Goal: Navigation & Orientation: Find specific page/section

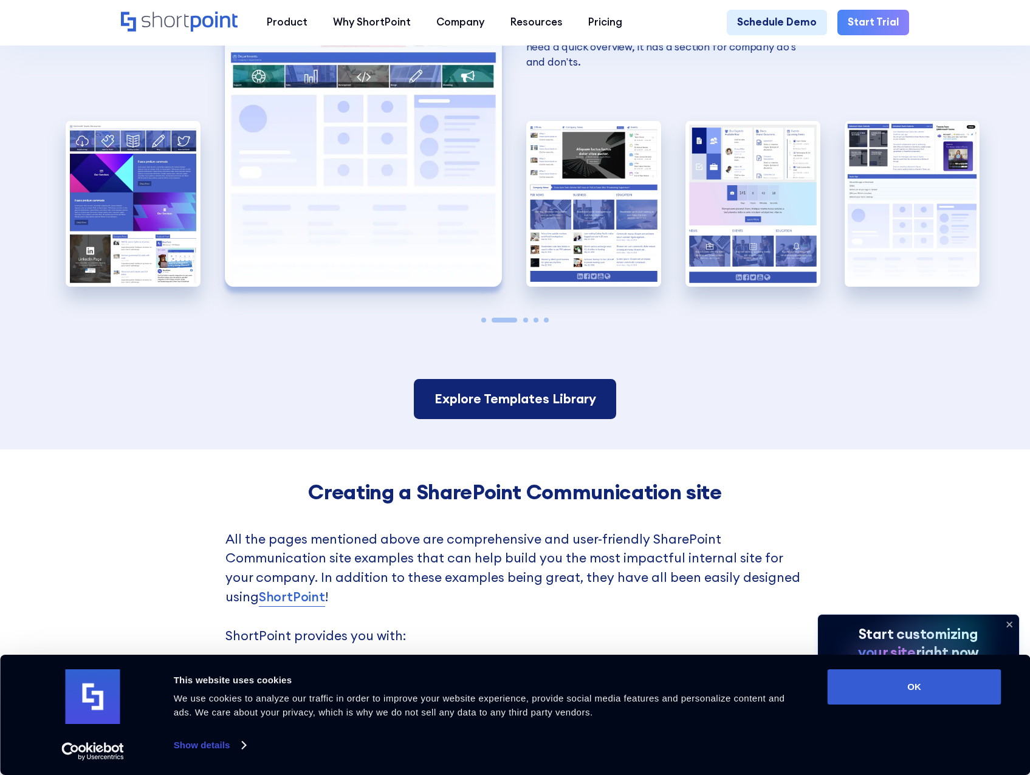
scroll to position [2431, 0]
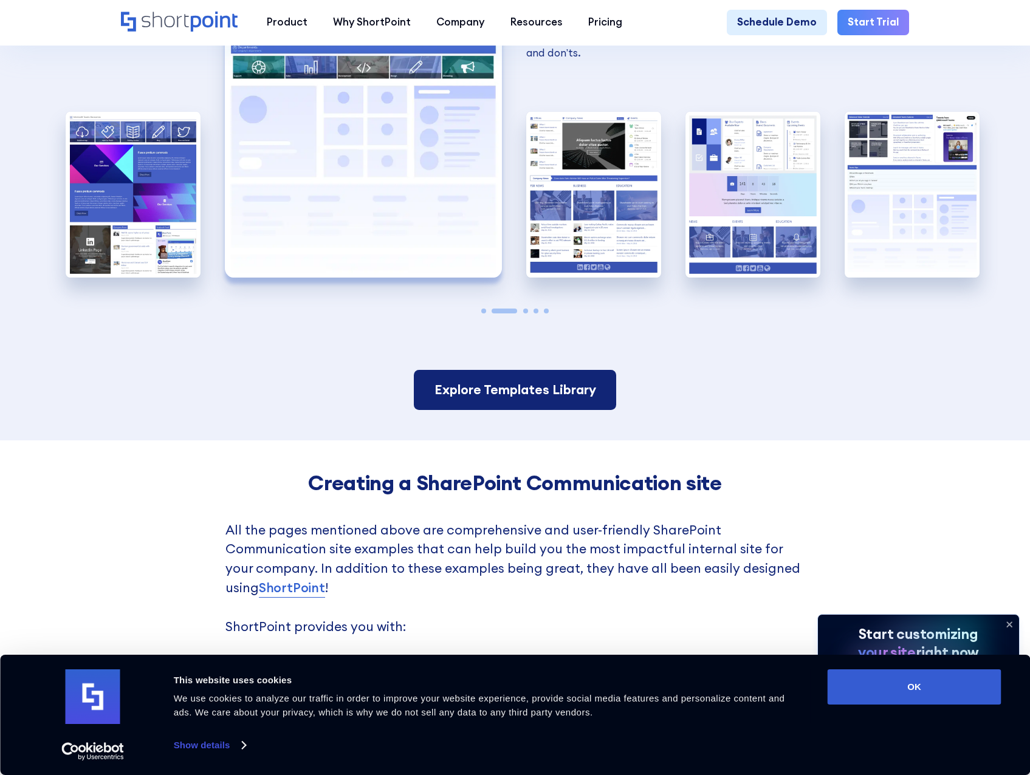
click at [559, 410] on link "Explore Templates Library" at bounding box center [515, 390] width 203 height 40
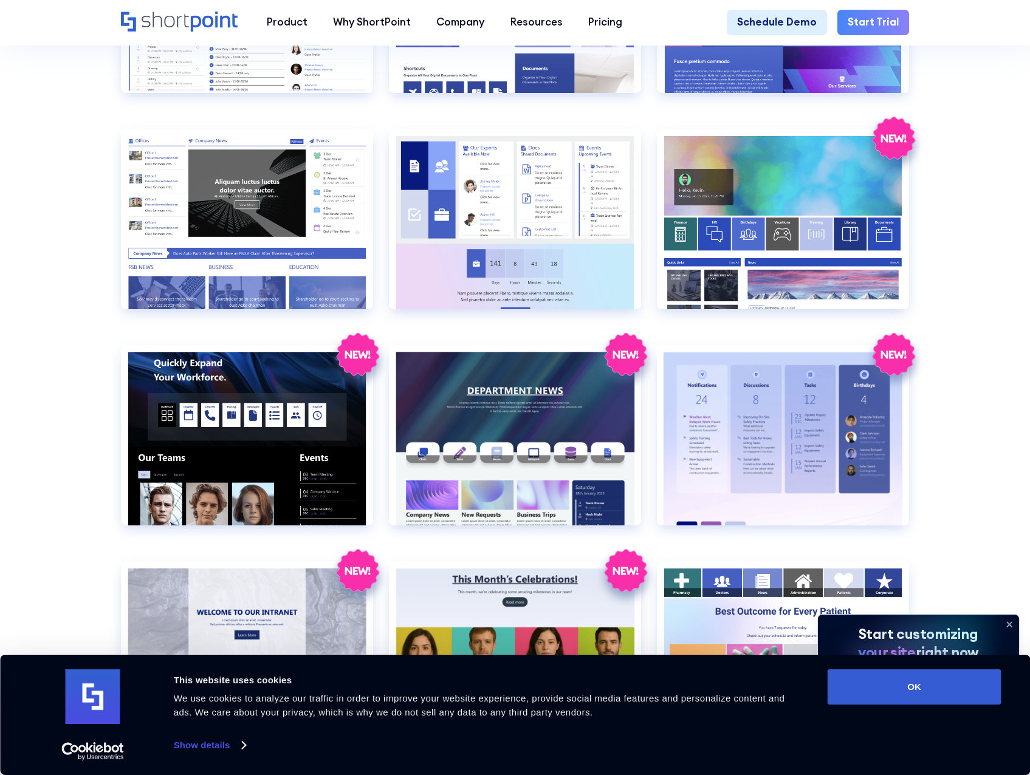
scroll to position [1580, 0]
